Goal: Information Seeking & Learning: Understand process/instructions

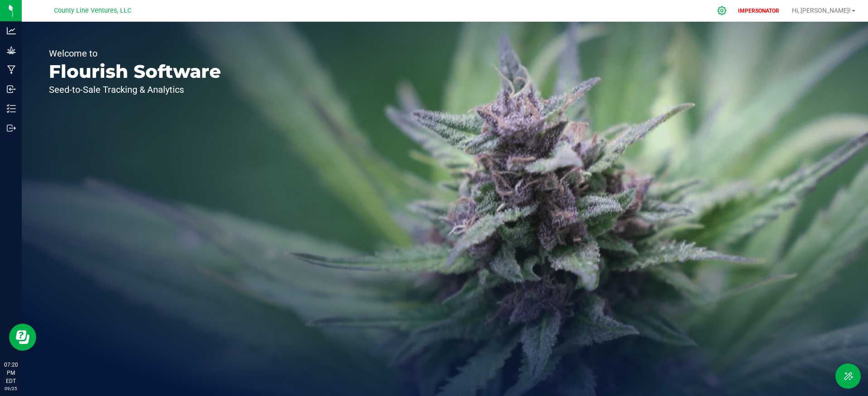
click at [727, 9] on icon at bounding box center [722, 11] width 10 height 10
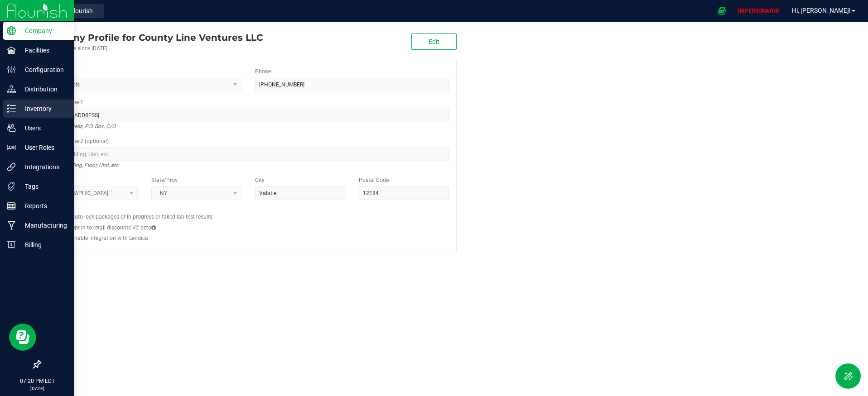
click at [33, 108] on p "Inventory" at bounding box center [43, 108] width 54 height 11
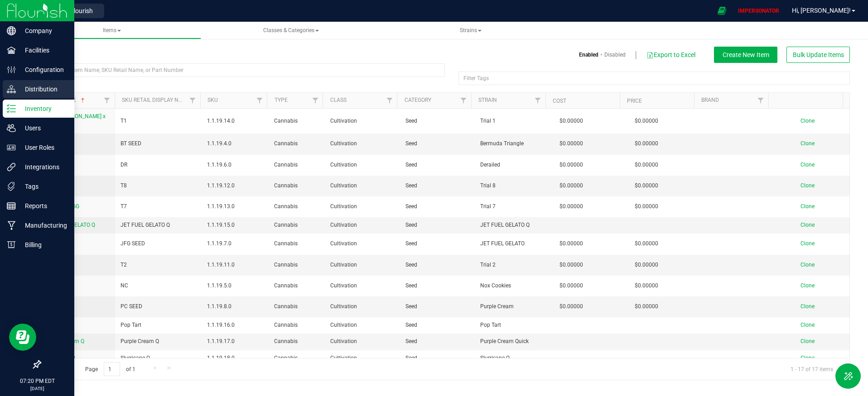
click at [43, 84] on p "Distribution" at bounding box center [43, 89] width 54 height 11
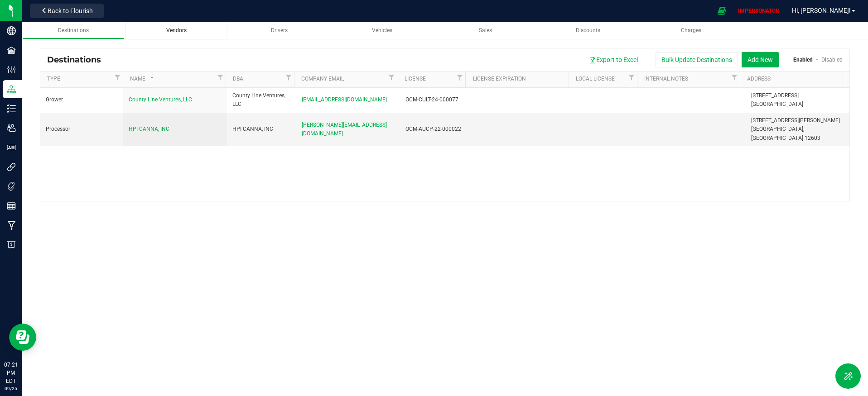
click at [168, 31] on span "Vendors" at bounding box center [176, 30] width 20 height 6
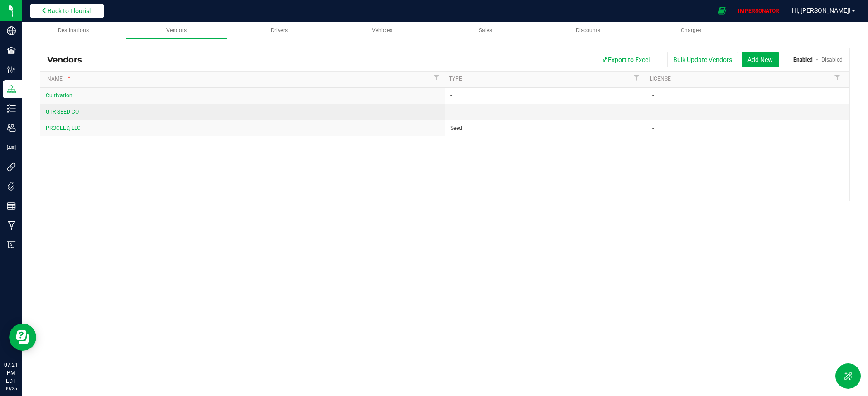
click at [79, 10] on span "Back to Flourish" at bounding box center [70, 10] width 45 height 7
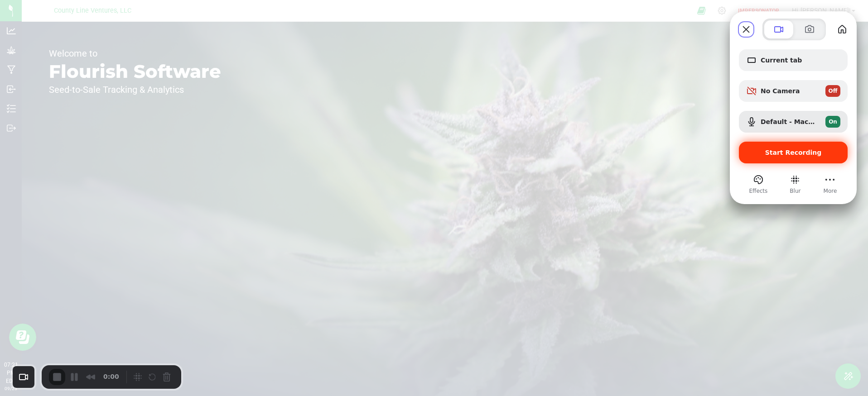
click at [791, 155] on span "Start Recording" at bounding box center [793, 152] width 57 height 7
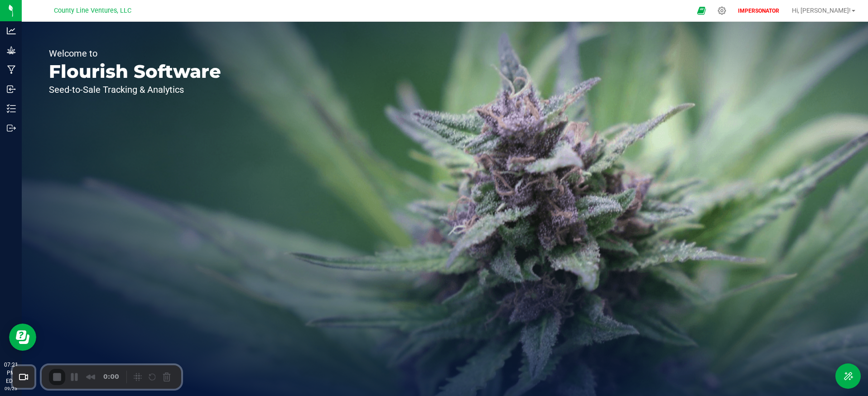
click at [727, 11] on icon at bounding box center [722, 11] width 10 height 10
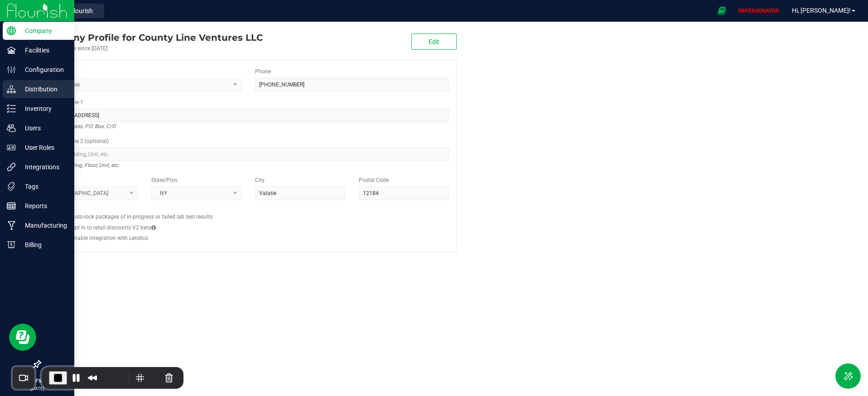
click at [29, 88] on p "Distribution" at bounding box center [43, 89] width 54 height 11
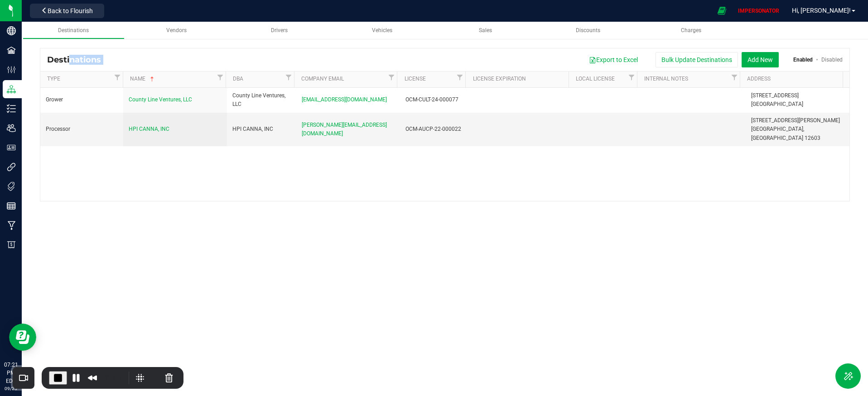
drag, startPoint x: 49, startPoint y: 59, endPoint x: 119, endPoint y: 58, distance: 70.2
click at [119, 58] on div "Destinations Export to Excel Bulk Update Destinations Add New Enabled Disabled" at bounding box center [444, 59] width 809 height 23
click at [120, 59] on div "Export to Excel Bulk Update Destinations Add New Enabled Disabled" at bounding box center [475, 59] width 735 height 15
click at [178, 33] on span "Vendors" at bounding box center [176, 30] width 20 height 6
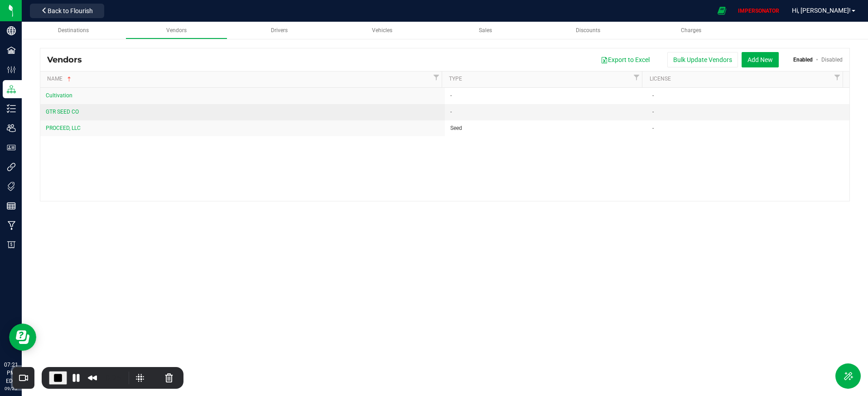
click at [197, 168] on div "Cultivation - - GTR SEED CO - - PROCEED, LLC Seed -" at bounding box center [444, 144] width 809 height 113
click at [766, 61] on button "Add New" at bounding box center [759, 59] width 37 height 15
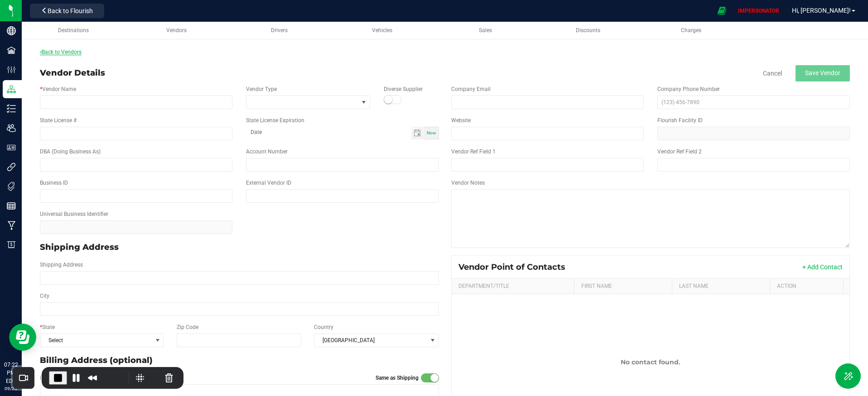
click at [60, 52] on link "Back to Vendors" at bounding box center [61, 52] width 42 height 6
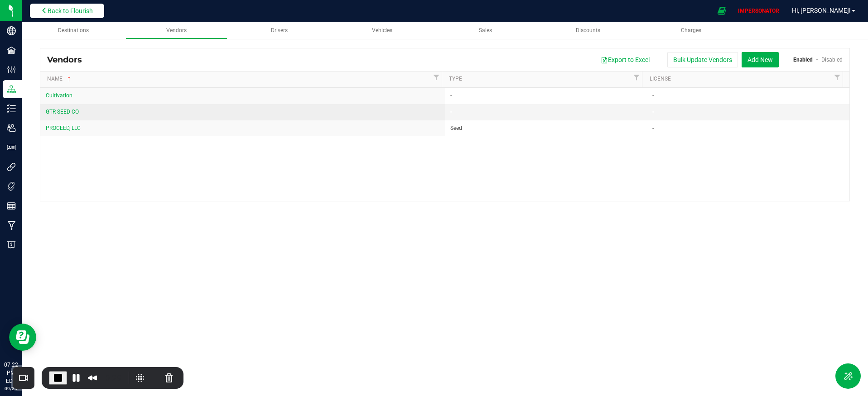
click at [72, 12] on span "Back to Flourish" at bounding box center [70, 10] width 45 height 7
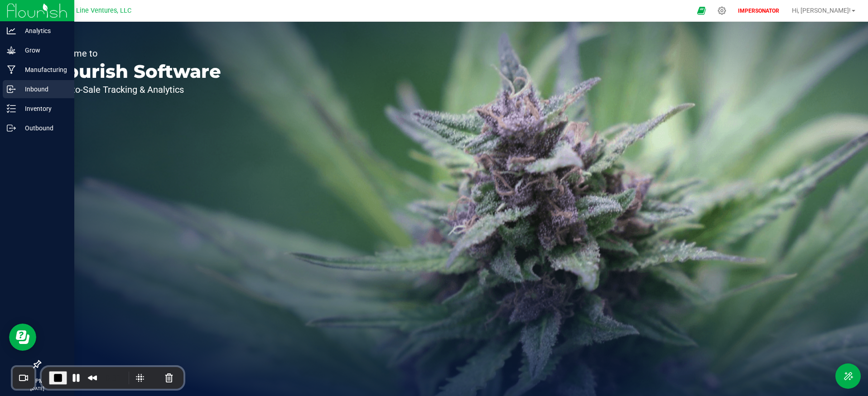
click at [24, 91] on p "Inbound" at bounding box center [43, 89] width 54 height 11
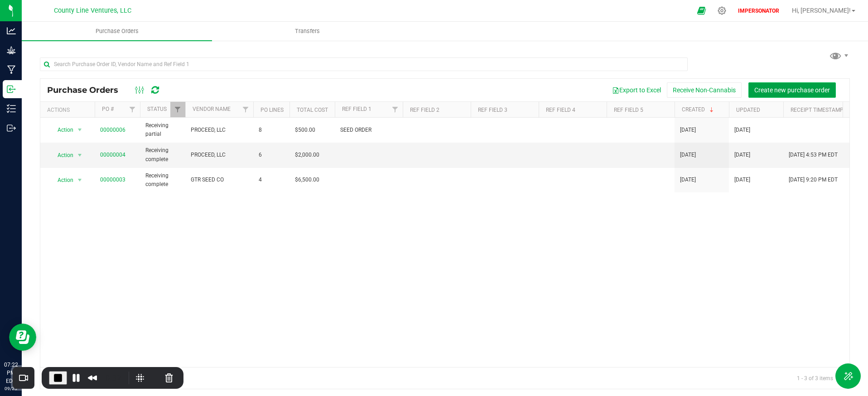
click at [790, 89] on span "Create new purchase order" at bounding box center [792, 90] width 76 height 7
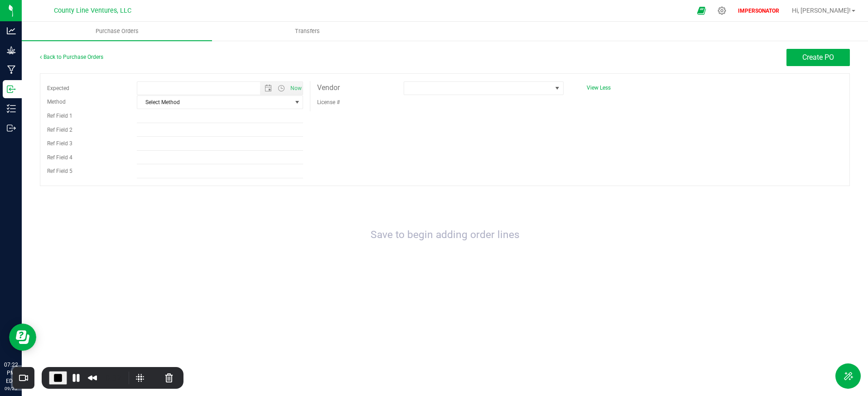
type input "9/25/2025 7:22 PM"
click at [439, 89] on span at bounding box center [477, 88] width 147 height 13
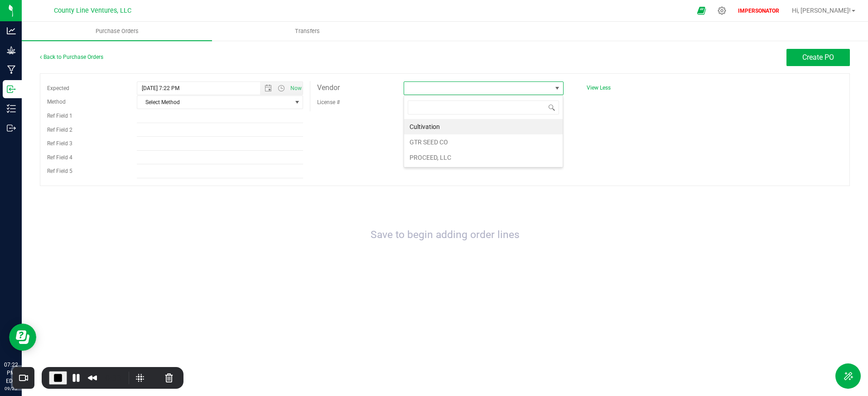
scroll to position [14, 159]
click at [441, 181] on div "Expected 9/25/2025 7:22 PM Now Method Select Method Select Method USPS UPS FedE…" at bounding box center [445, 129] width 810 height 113
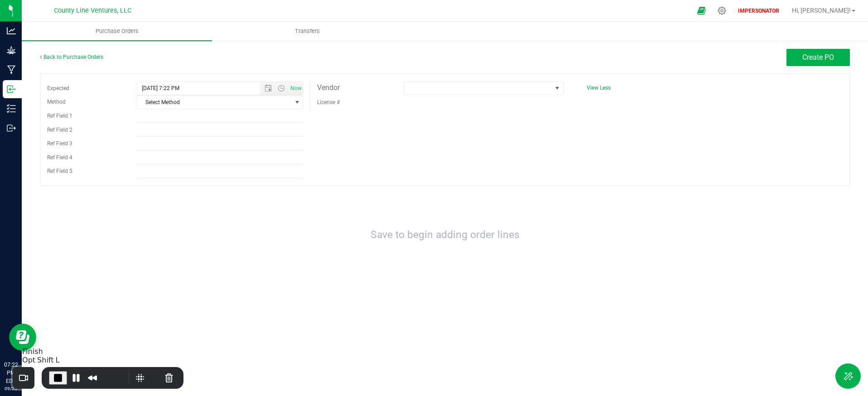
click at [61, 377] on span "End Recording" at bounding box center [58, 378] width 11 height 11
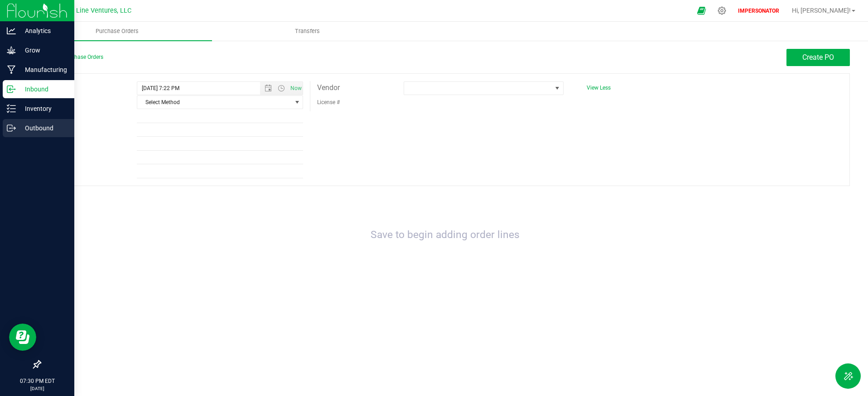
click at [36, 126] on p "Outbound" at bounding box center [43, 128] width 54 height 11
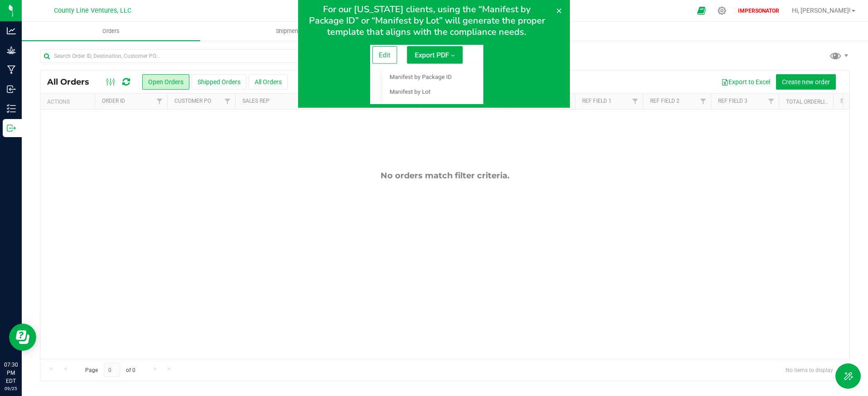
click at [238, 84] on div at bounding box center [434, 54] width 868 height 108
click at [561, 12] on icon at bounding box center [558, 10] width 7 height 7
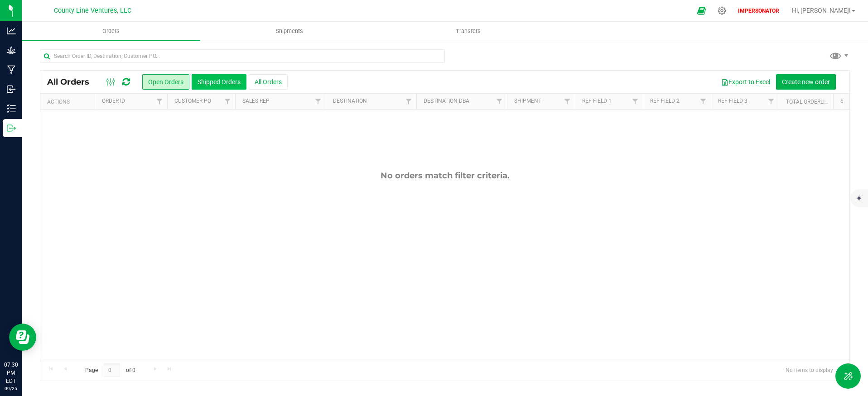
click at [217, 85] on button "Shipped Orders" at bounding box center [219, 81] width 55 height 15
click at [271, 85] on button "All Orders" at bounding box center [268, 81] width 39 height 15
click at [228, 84] on button "Shipped Orders" at bounding box center [219, 81] width 55 height 15
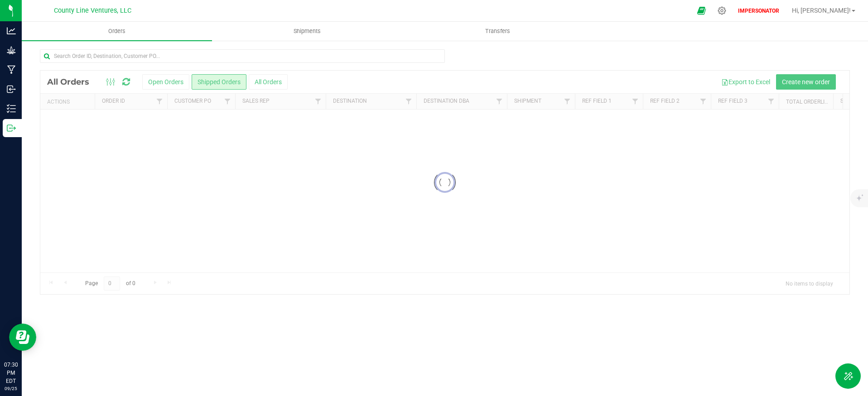
click at [241, 238] on div at bounding box center [444, 183] width 809 height 224
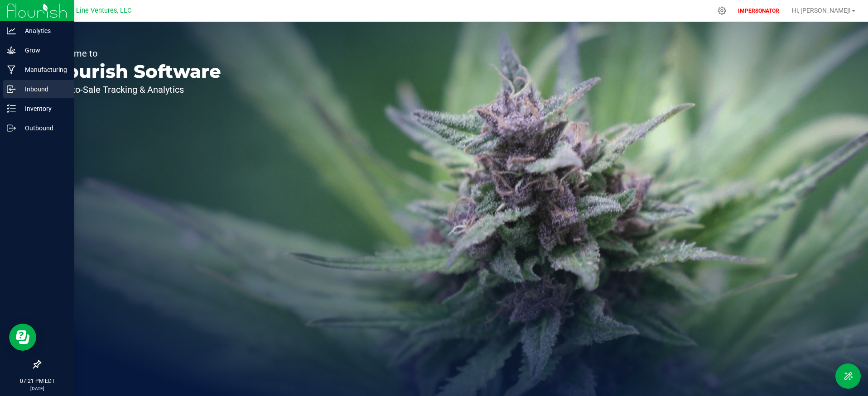
click at [26, 91] on p "Inbound" at bounding box center [43, 89] width 54 height 11
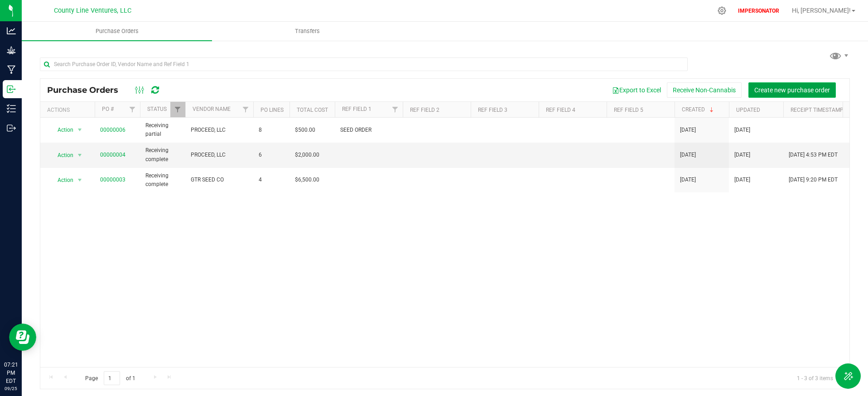
click at [757, 91] on span "Create new purchase order" at bounding box center [792, 90] width 76 height 7
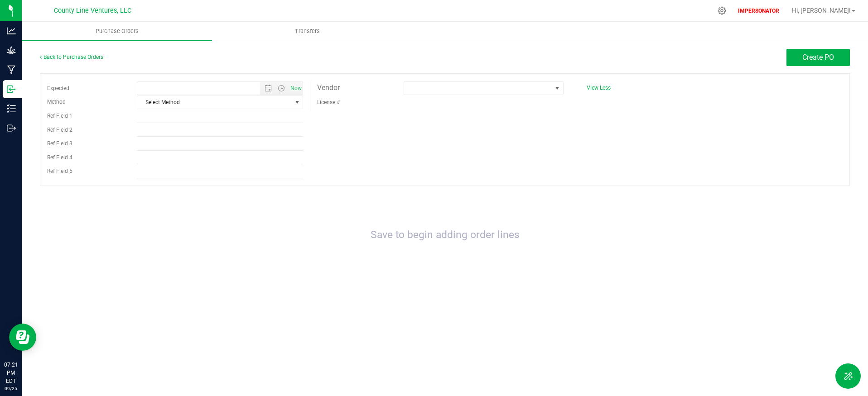
type input "9/25/2025 7:21 PM"
click at [421, 86] on span at bounding box center [477, 88] width 147 height 13
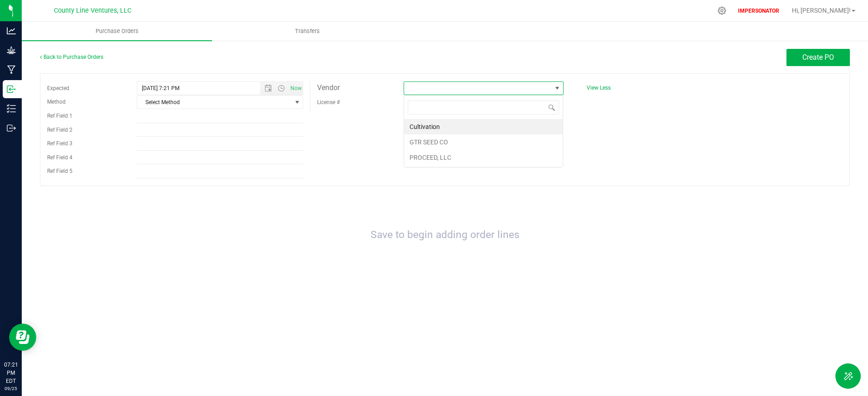
scroll to position [14, 159]
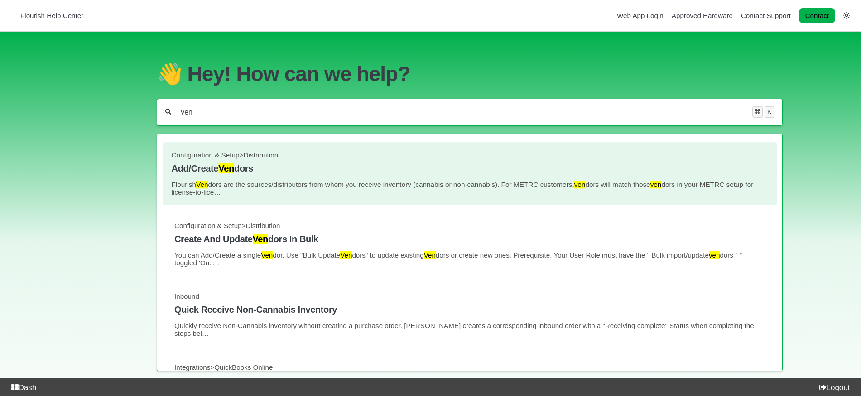
type input "ven"
click at [247, 181] on p "Flourish Ven dors are the sources/distributors from whom you receive inventory …" at bounding box center [469, 188] width 597 height 15
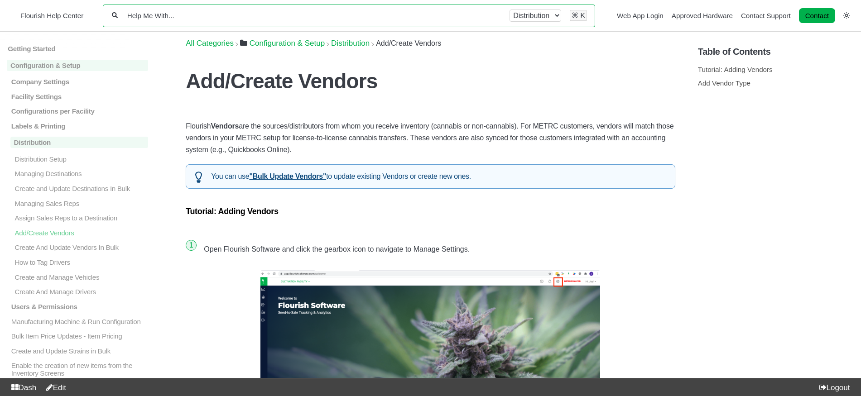
click at [538, 17] on select "All categories Configuration & Setup Distribution" at bounding box center [536, 16] width 52 height 12
select select "-"
click at [510, 10] on select "All categories Configuration & Setup Distribution" at bounding box center [536, 16] width 52 height 12
click at [454, 11] on input "Help Me With..." at bounding box center [310, 15] width 368 height 9
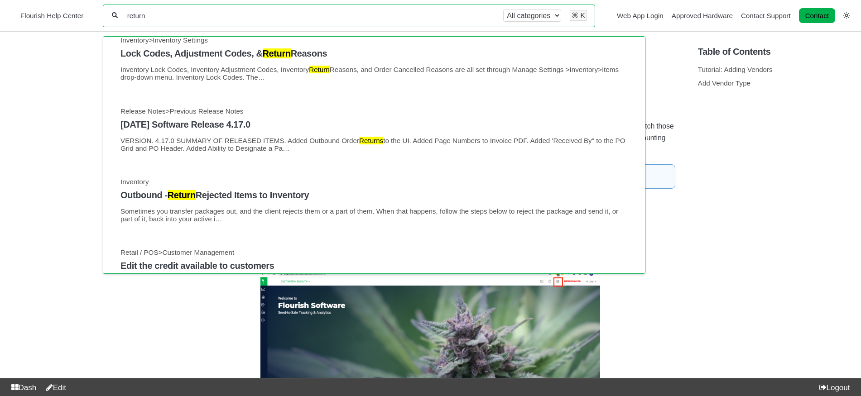
scroll to position [163, 0]
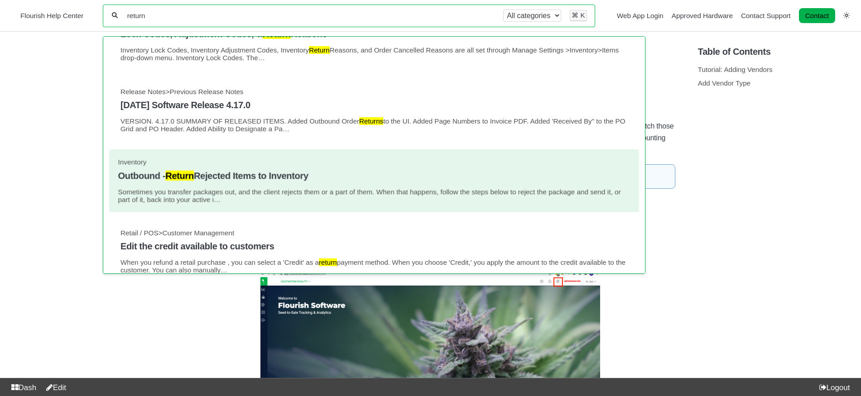
type input "return"
click at [455, 179] on h4 "Outbound - Return Rejected Items to Inventory" at bounding box center [374, 176] width 512 height 10
